Goal: Information Seeking & Learning: Learn about a topic

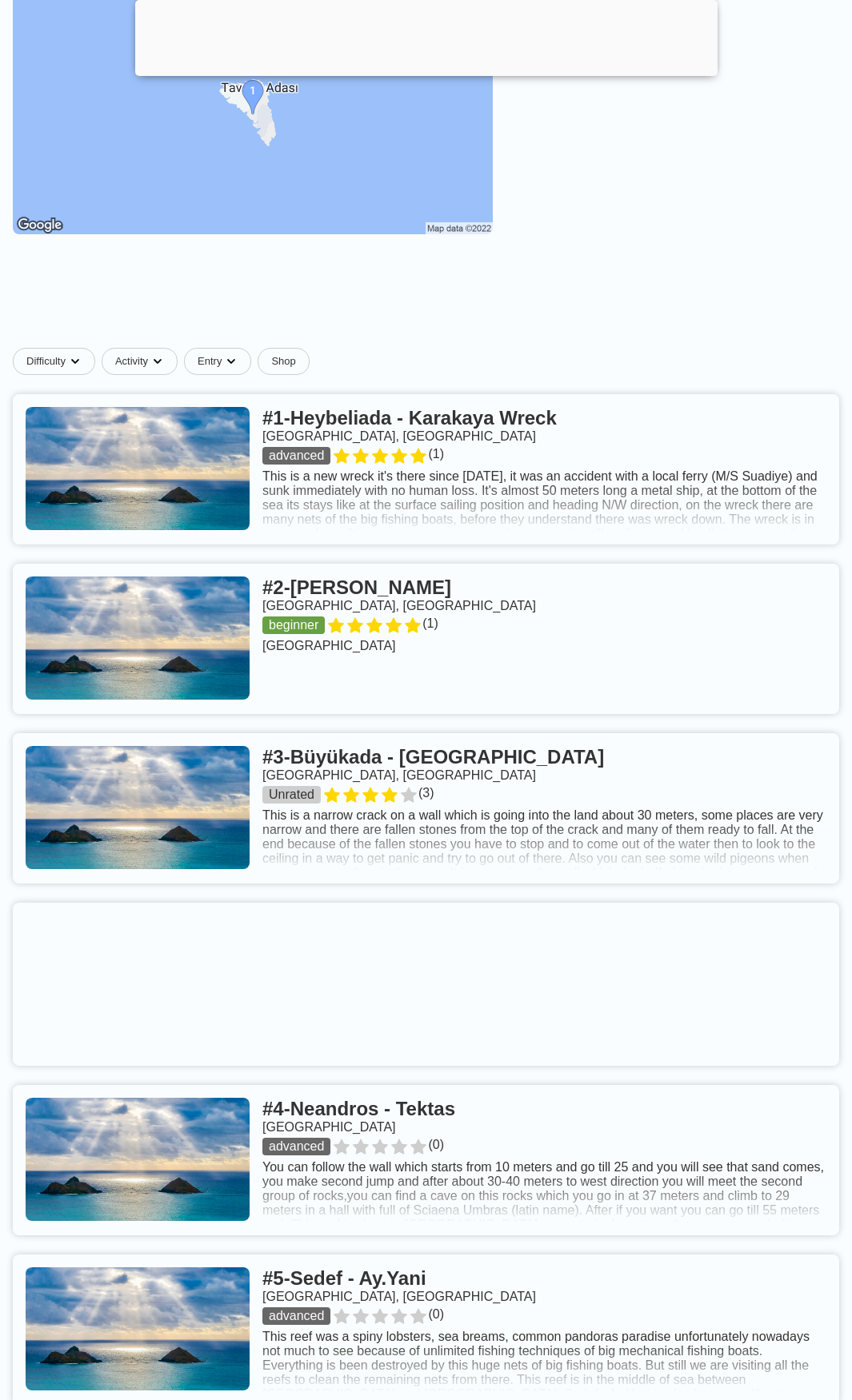
scroll to position [400, 0]
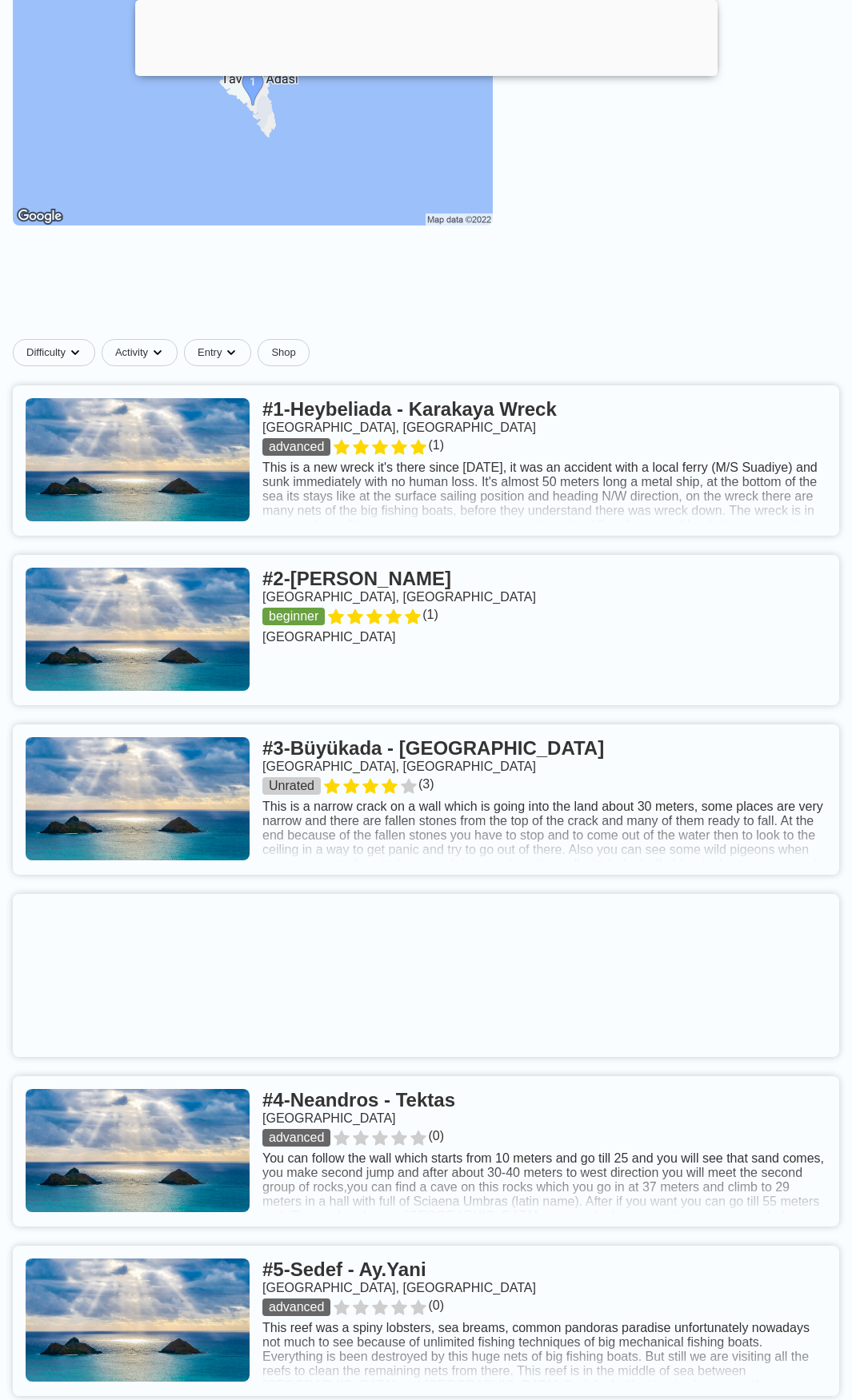
click at [545, 527] on link at bounding box center [426, 461] width 826 height 150
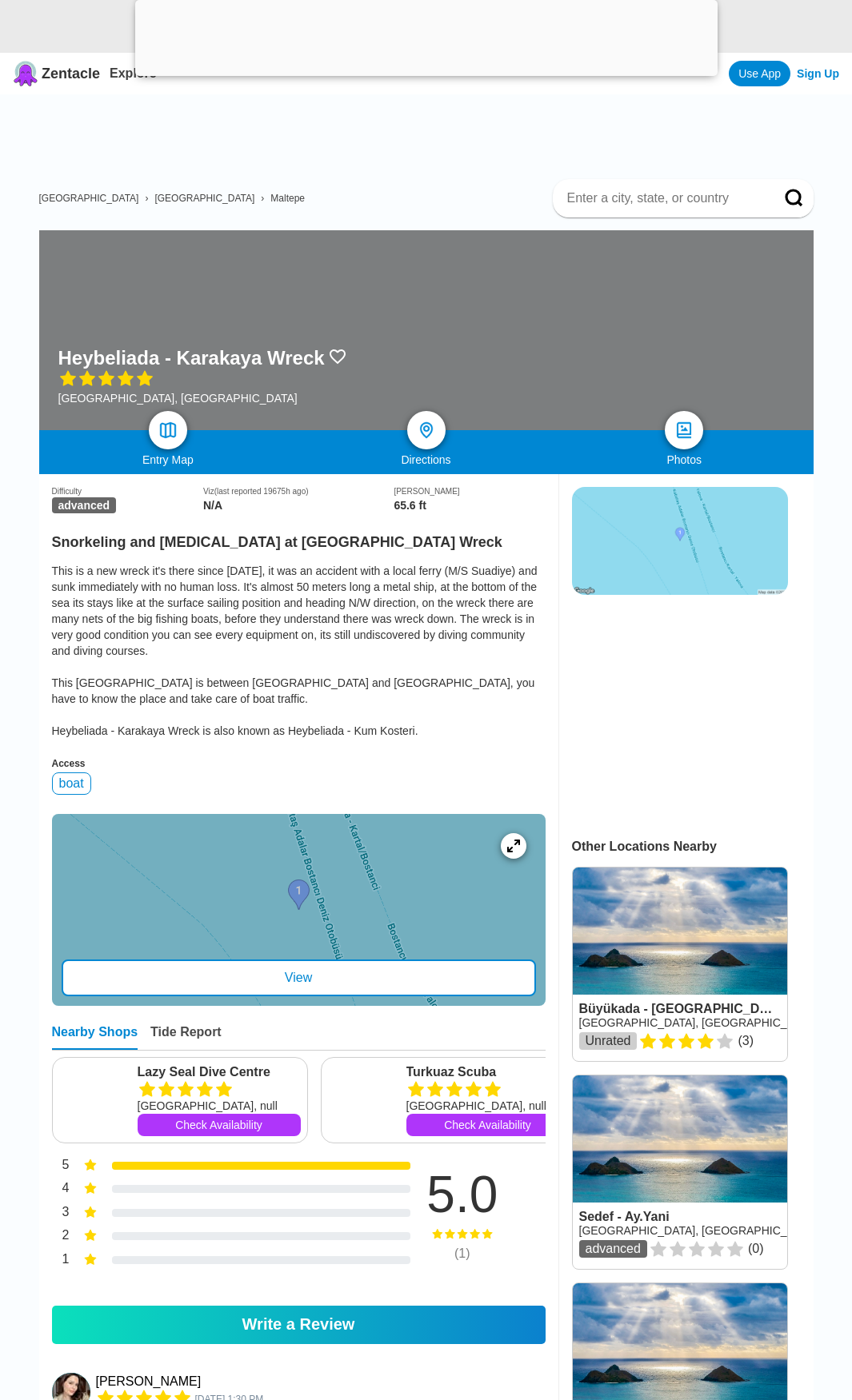
scroll to position [80, 0]
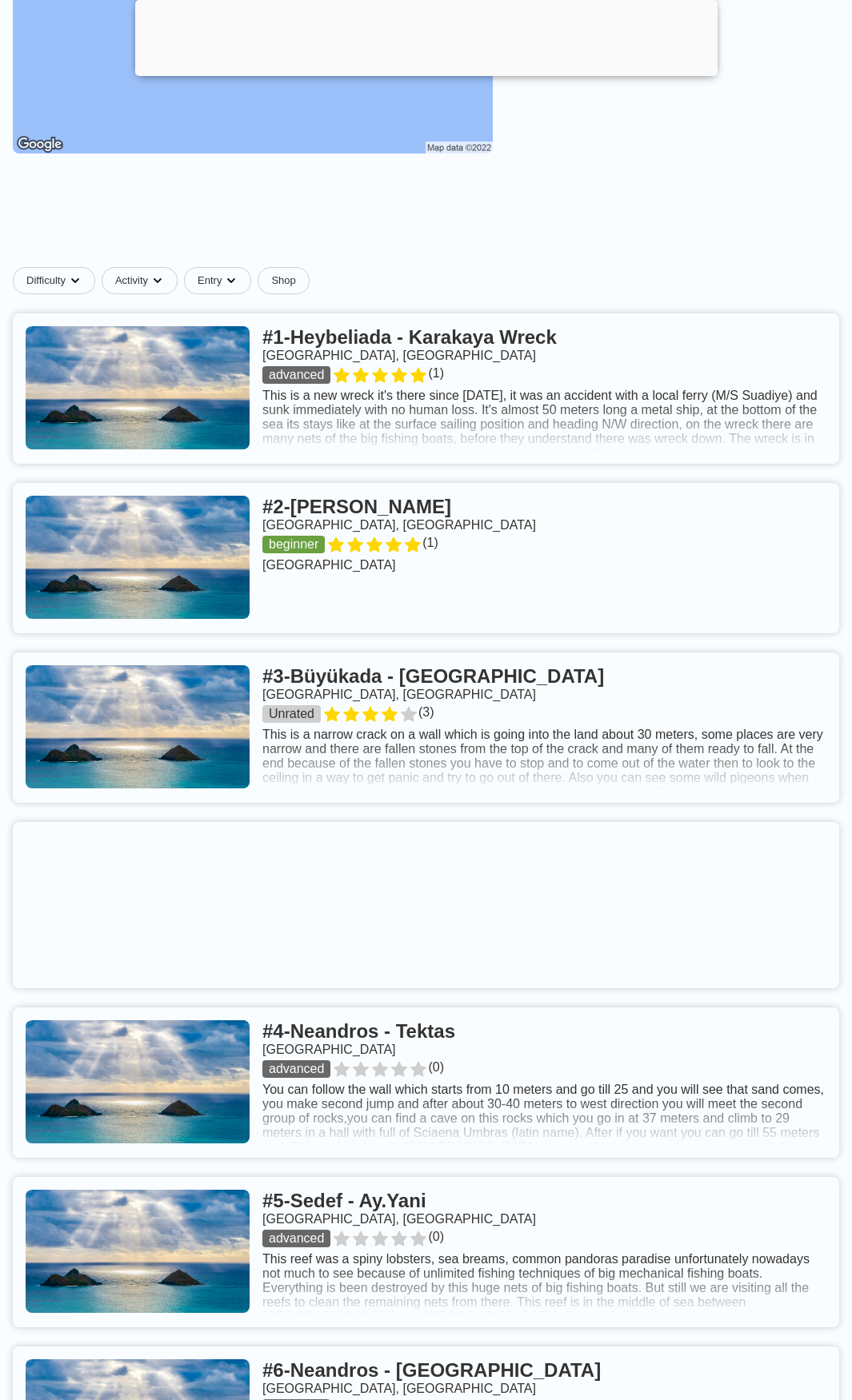
scroll to position [480, 0]
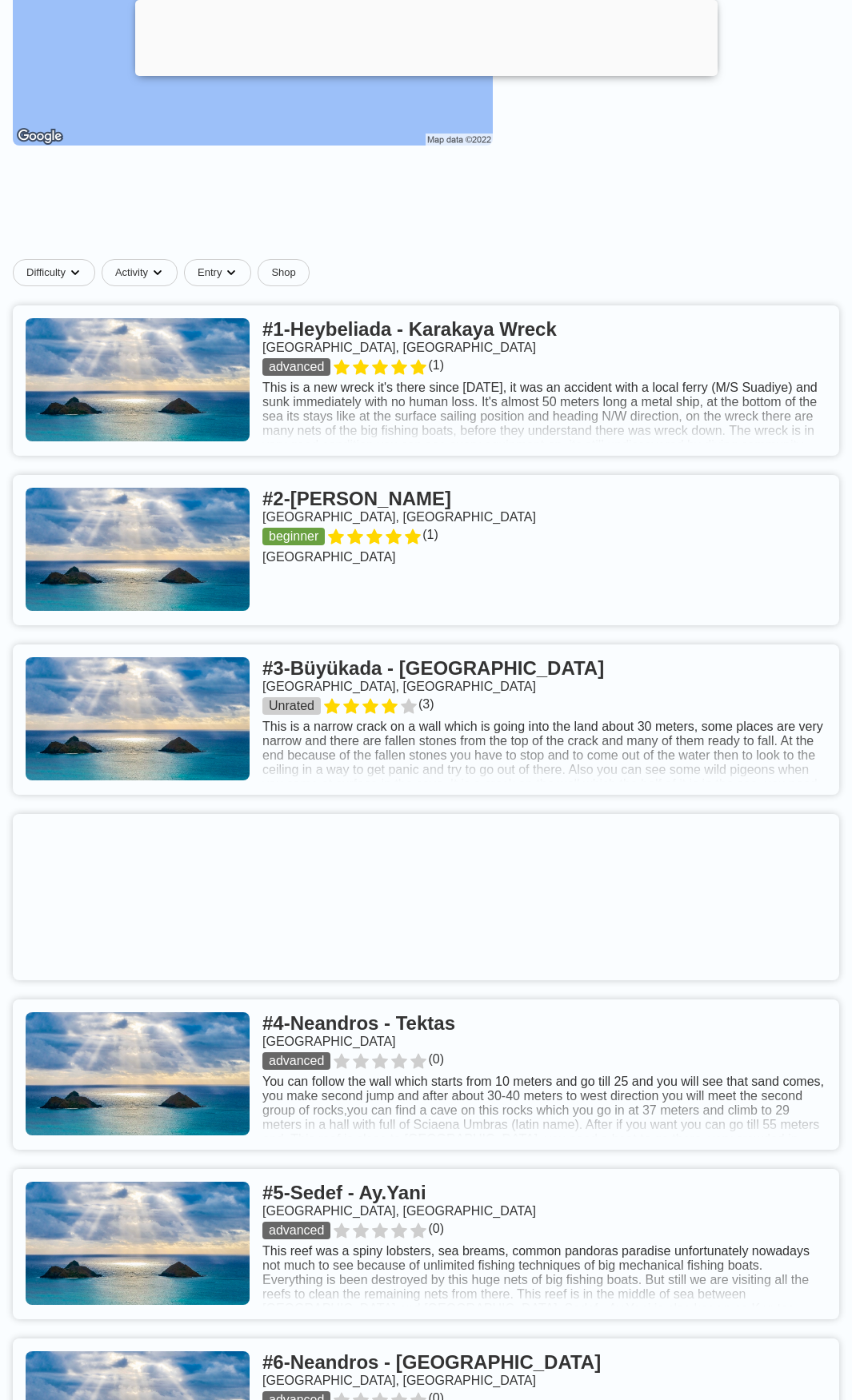
click at [411, 523] on link at bounding box center [426, 550] width 826 height 150
